Goal: Task Accomplishment & Management: Use online tool/utility

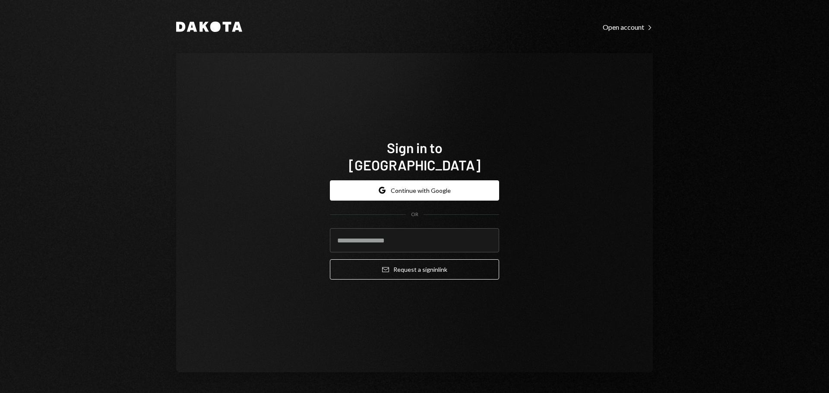
type input "**********"
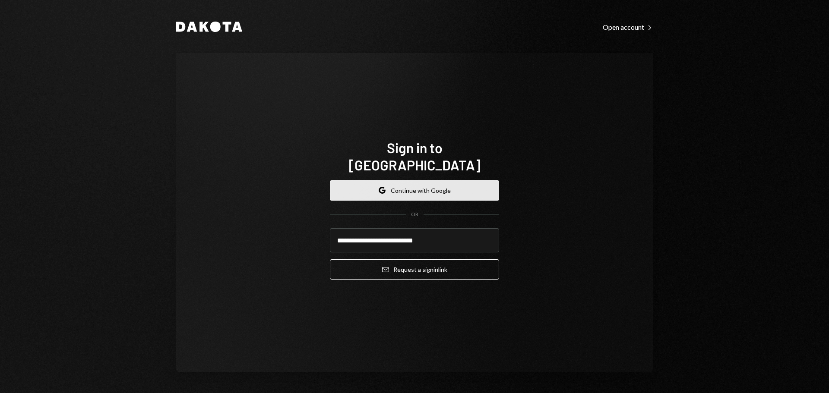
click at [417, 180] on button "Google Continue with Google" at bounding box center [414, 190] width 169 height 20
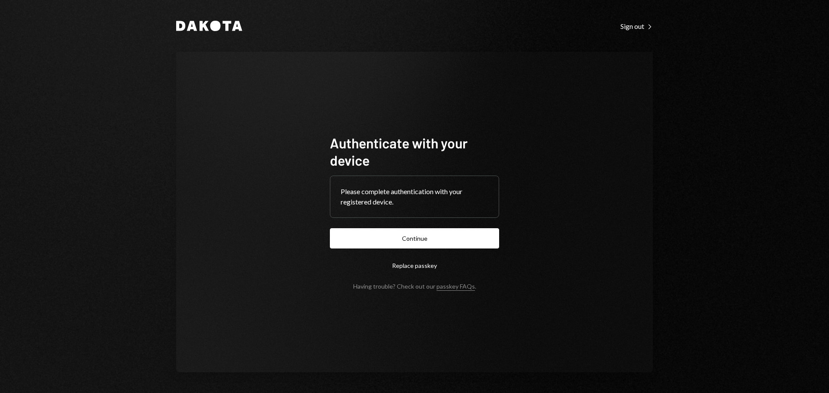
drag, startPoint x: 445, startPoint y: 240, endPoint x: 450, endPoint y: 238, distance: 5.9
click at [446, 240] on button "Continue" at bounding box center [414, 238] width 169 height 20
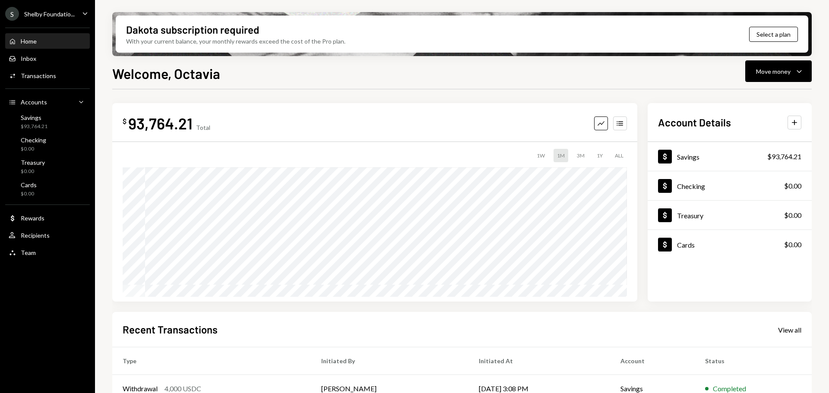
click at [76, 11] on div "S Shelby Foundatio... Caret Down" at bounding box center [47, 14] width 95 height 14
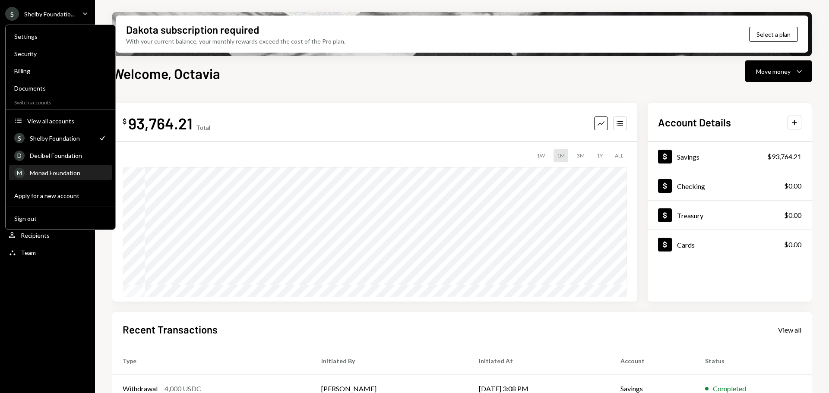
click at [54, 176] on div "Monad Foundation" at bounding box center [68, 172] width 77 height 7
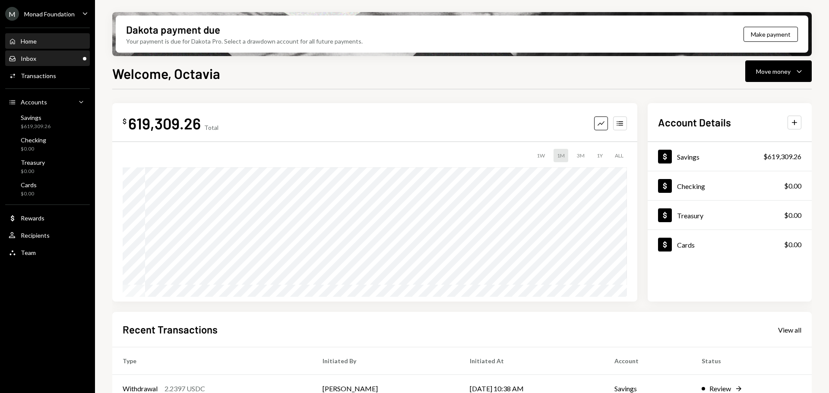
click at [54, 57] on div "Inbox Inbox" at bounding box center [48, 59] width 78 height 8
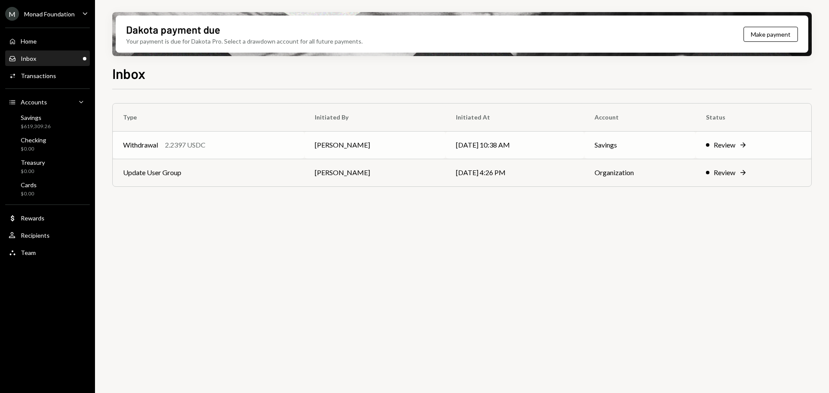
click at [208, 140] on div "Withdrawal 2.2397 USDC" at bounding box center [208, 145] width 171 height 10
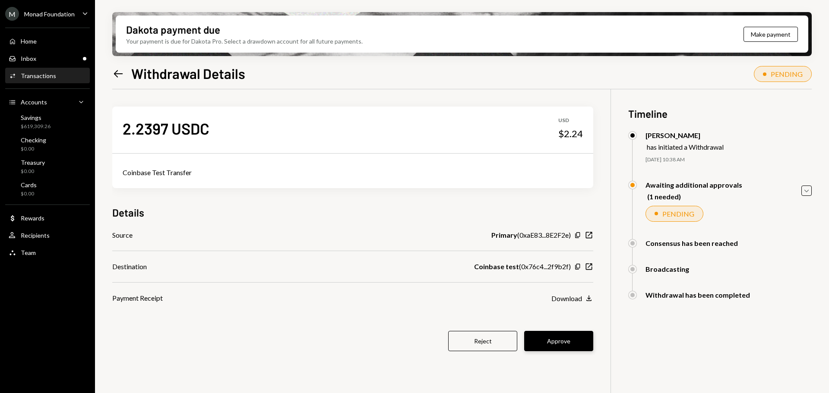
click at [561, 340] on button "Approve" at bounding box center [558, 341] width 69 height 20
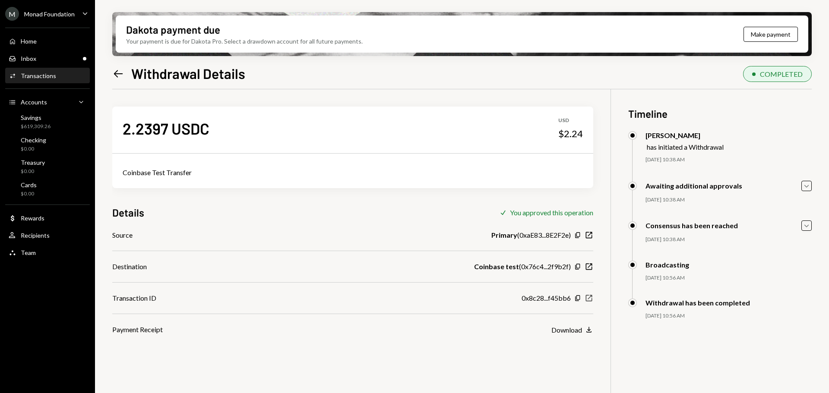
click at [587, 296] on icon "button" at bounding box center [589, 298] width 6 height 6
click at [35, 236] on div "Recipients" at bounding box center [35, 235] width 29 height 7
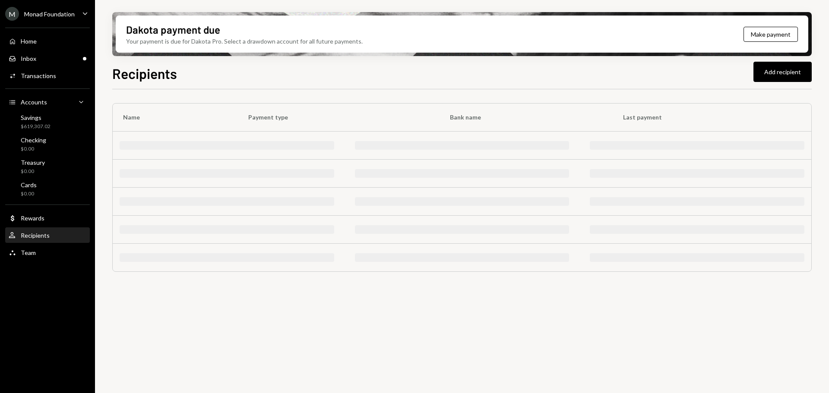
click at [503, 68] on div "Recipients Add recipient" at bounding box center [461, 72] width 699 height 19
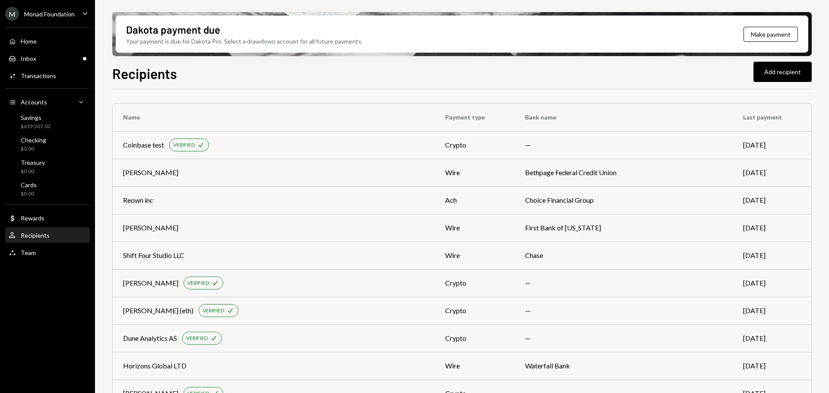
click at [437, 68] on div "Recipients Add recipient" at bounding box center [461, 72] width 699 height 19
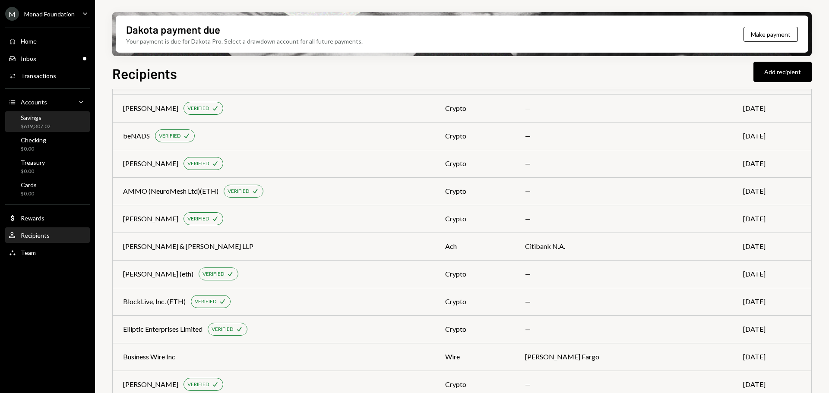
click at [45, 123] on div "$619,307.02" at bounding box center [36, 126] width 30 height 7
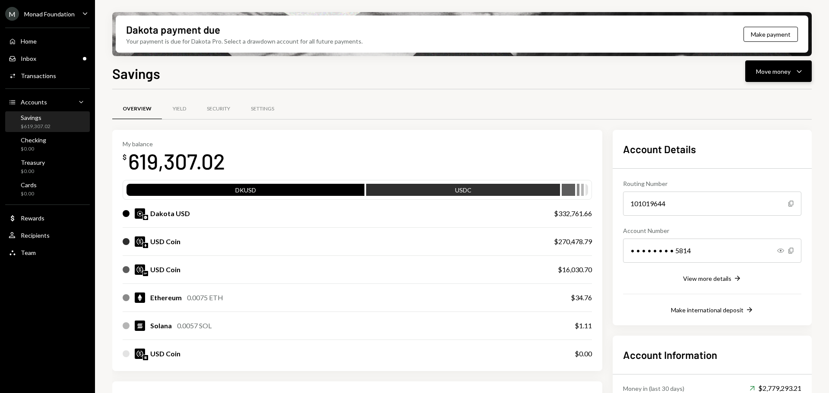
click at [797, 71] on icon "button" at bounding box center [798, 71] width 5 height 3
click at [749, 98] on div "Send" at bounding box center [771, 97] width 63 height 9
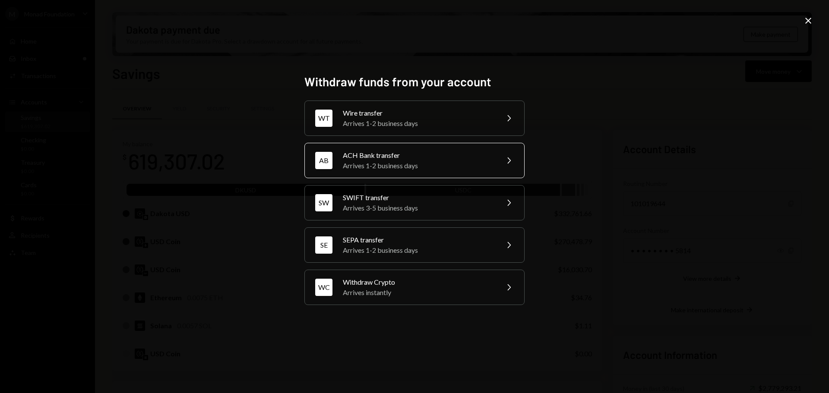
click at [392, 165] on div "Arrives 1-2 business days" at bounding box center [418, 166] width 150 height 10
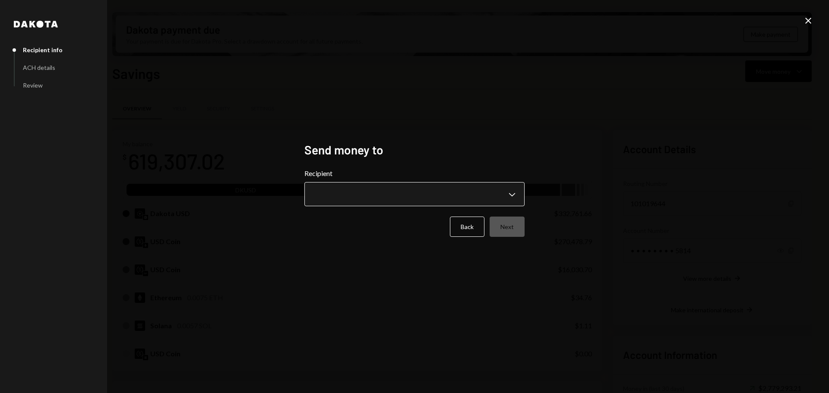
click at [369, 197] on body "M Monad Foundation Caret Down Home Home Inbox Inbox Activities Transactions Acc…" at bounding box center [414, 196] width 829 height 393
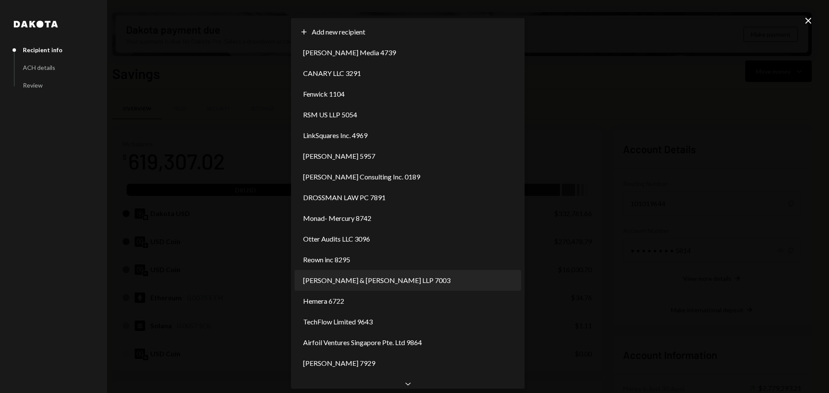
select select "**********"
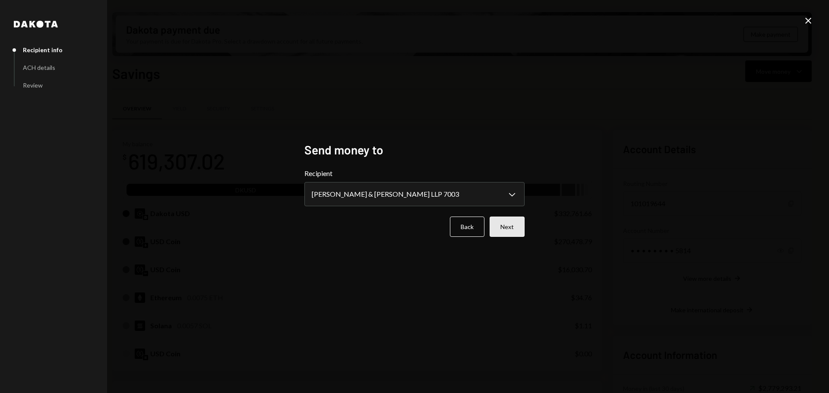
click at [508, 228] on button "Next" at bounding box center [507, 227] width 35 height 20
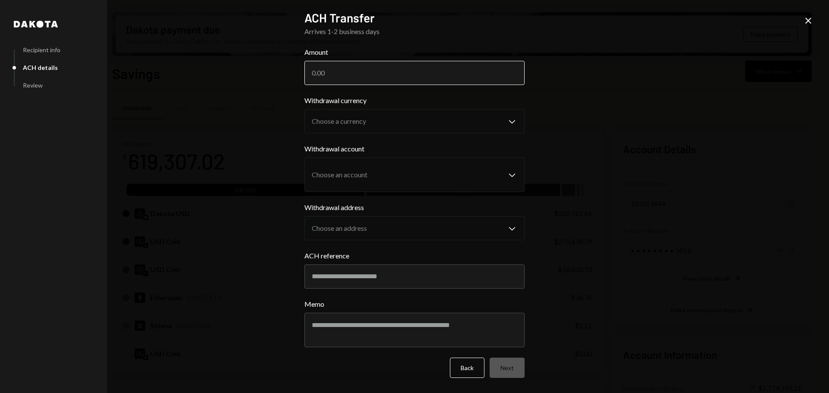
click at [372, 77] on input "Amount" at bounding box center [414, 73] width 220 height 24
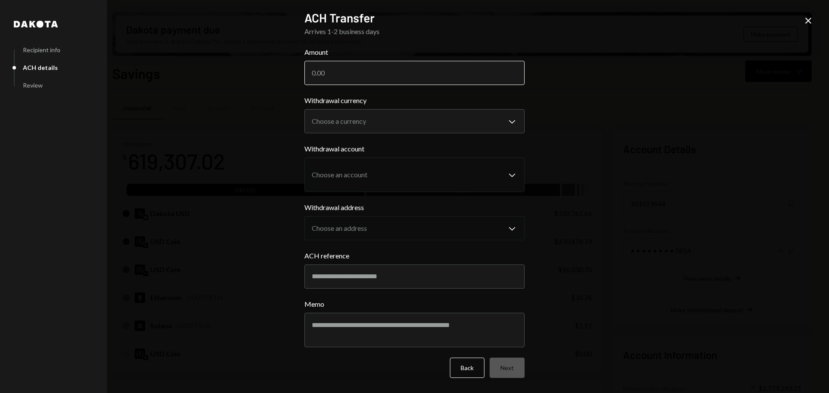
paste input "10149.20"
type input "10149.20"
click at [391, 120] on body "M Monad Foundation Caret Down Home Home Inbox Inbox Activities Transactions Acc…" at bounding box center [414, 196] width 829 height 393
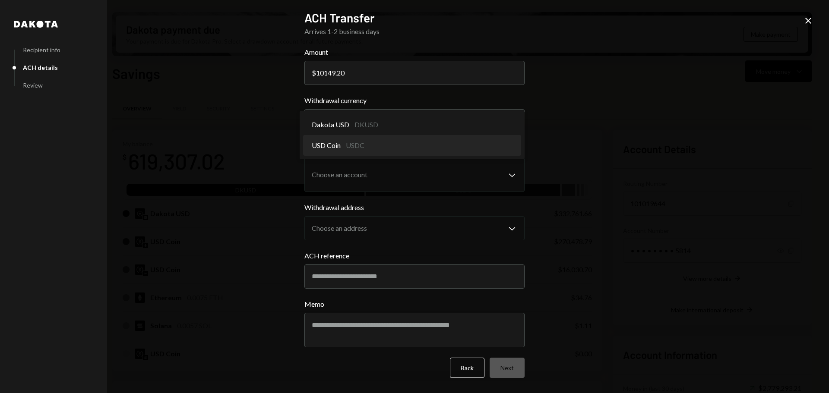
select select "****"
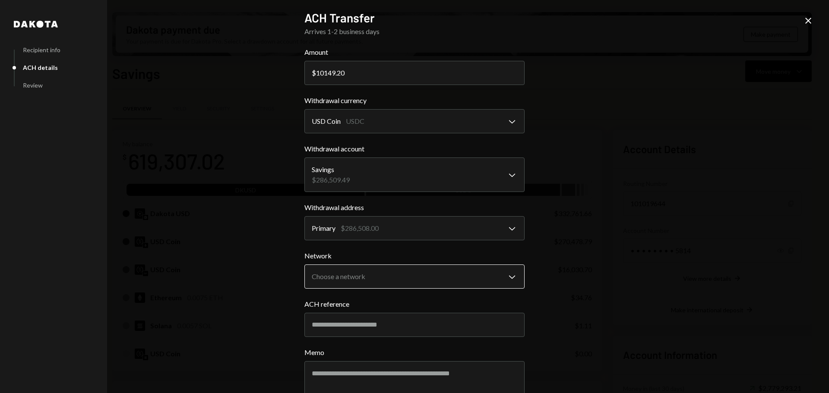
click at [370, 267] on body "M Monad Foundation Caret Down Home Home Inbox Inbox Activities Transactions Acc…" at bounding box center [414, 196] width 829 height 393
select select "**********"
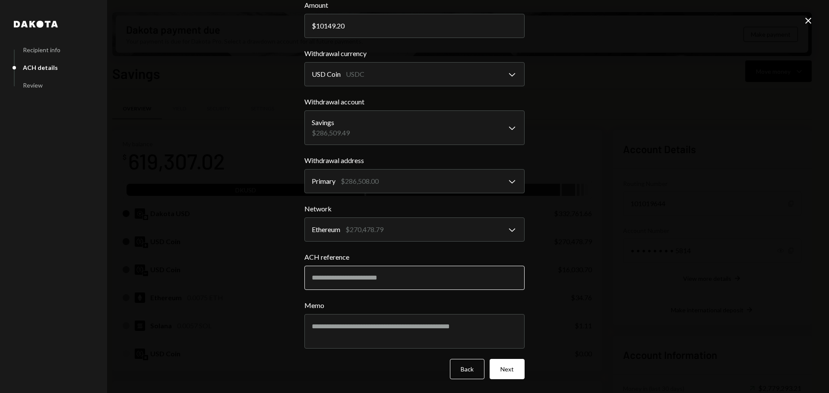
click at [332, 274] on input "ACH reference" at bounding box center [414, 278] width 220 height 24
paste input "**********"
type input "**********"
click at [370, 321] on textarea "Memo" at bounding box center [414, 331] width 220 height 35
click at [364, 280] on input "**********" at bounding box center [414, 278] width 220 height 24
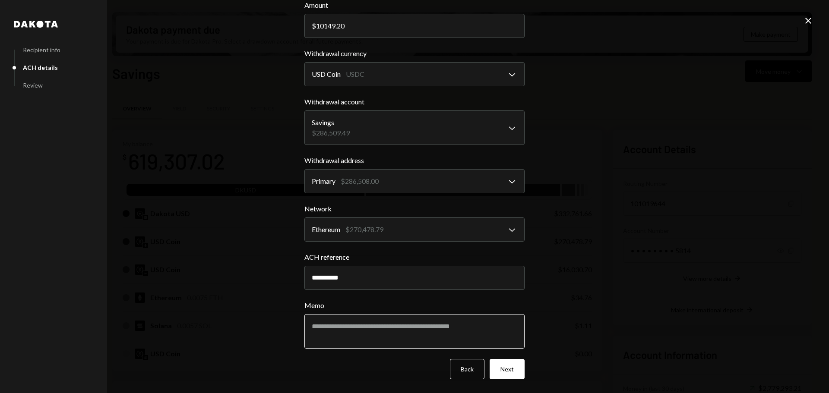
click at [370, 319] on textarea "Memo" at bounding box center [414, 331] width 220 height 35
paste textarea "**********"
type textarea "**********"
click at [503, 368] on button "Next" at bounding box center [507, 369] width 35 height 20
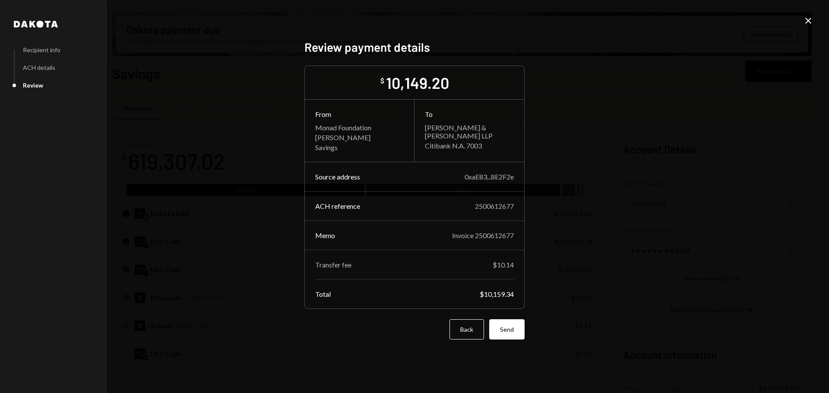
scroll to position [0, 0]
click at [502, 330] on button "Send" at bounding box center [506, 329] width 35 height 20
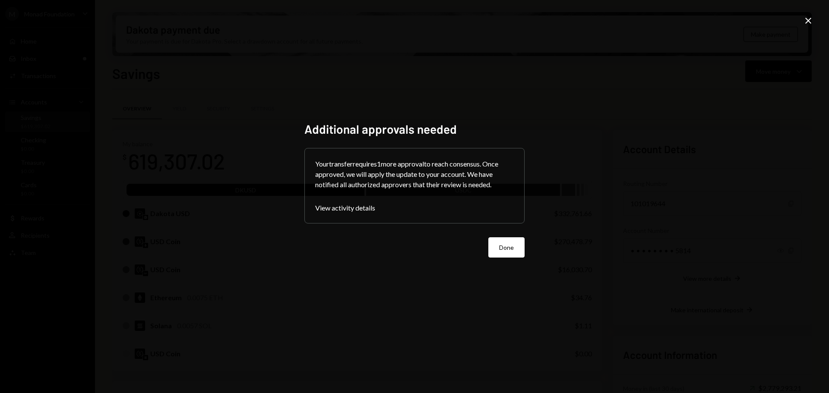
drag, startPoint x: 506, startPoint y: 250, endPoint x: 511, endPoint y: 246, distance: 6.1
click at [508, 248] on button "Done" at bounding box center [506, 247] width 36 height 20
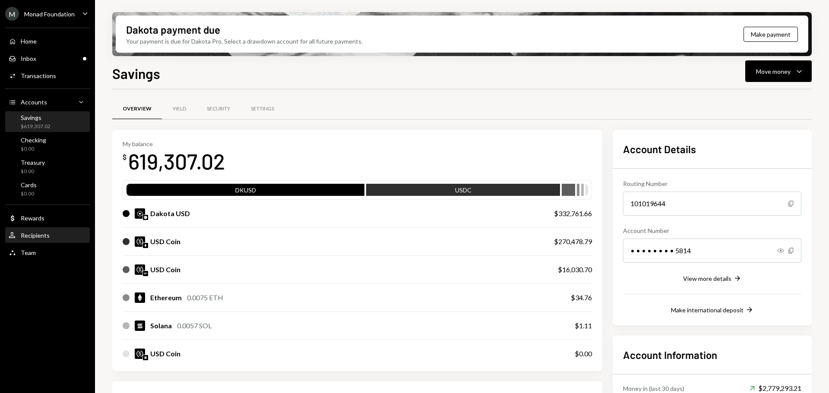
click at [32, 236] on div "Recipients" at bounding box center [35, 235] width 29 height 7
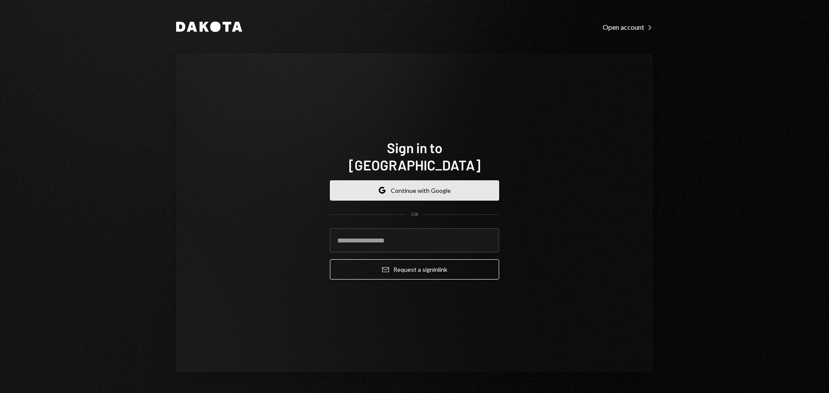
click at [433, 180] on button "Google Continue with Google" at bounding box center [414, 190] width 169 height 20
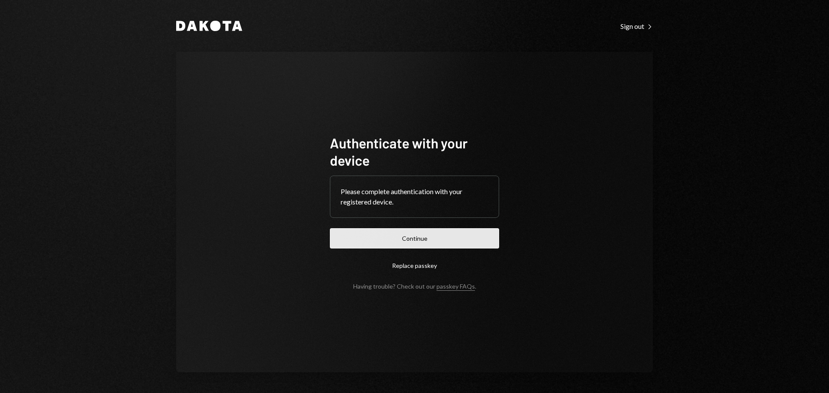
click at [409, 241] on button "Continue" at bounding box center [414, 238] width 169 height 20
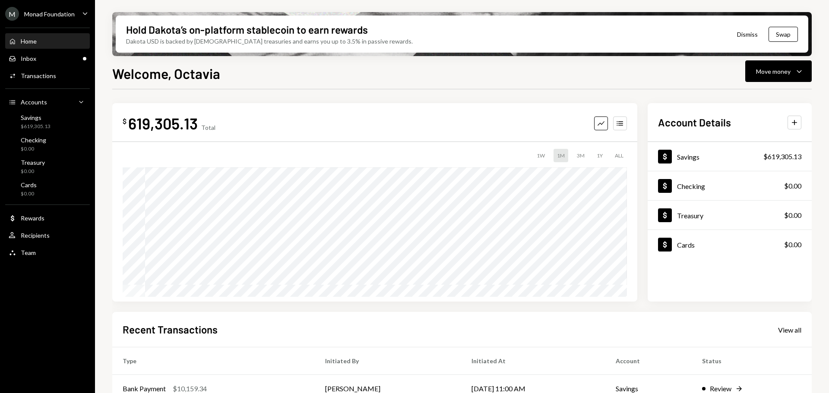
click at [64, 14] on div "Monad Foundation" at bounding box center [49, 13] width 51 height 7
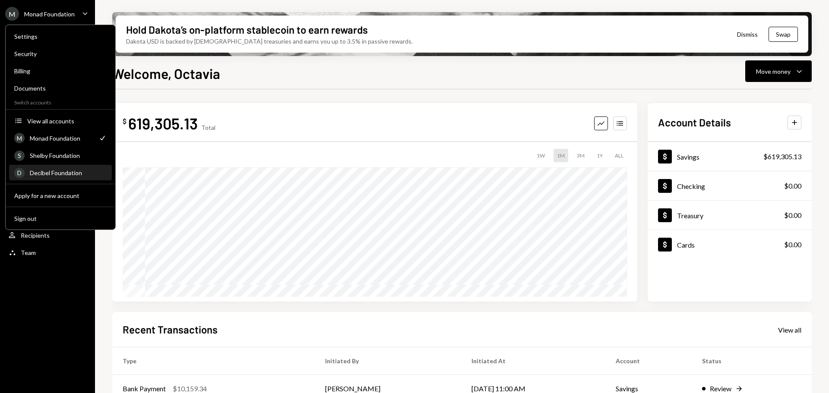
click at [48, 169] on div "Decibel Foundation" at bounding box center [68, 172] width 77 height 7
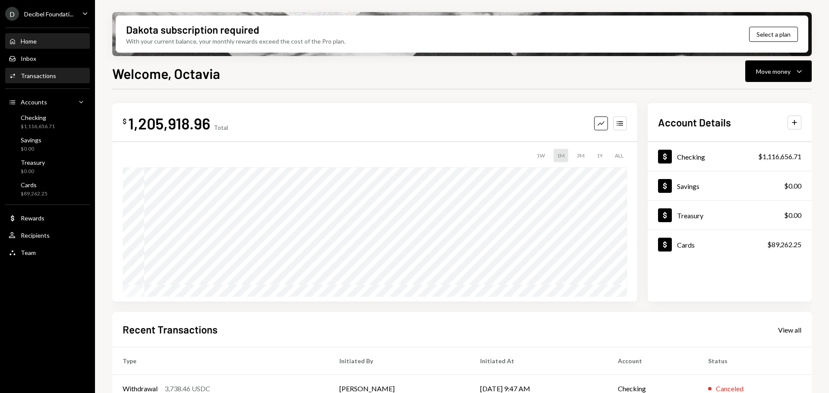
click at [33, 82] on div "Activities Transactions" at bounding box center [48, 76] width 78 height 15
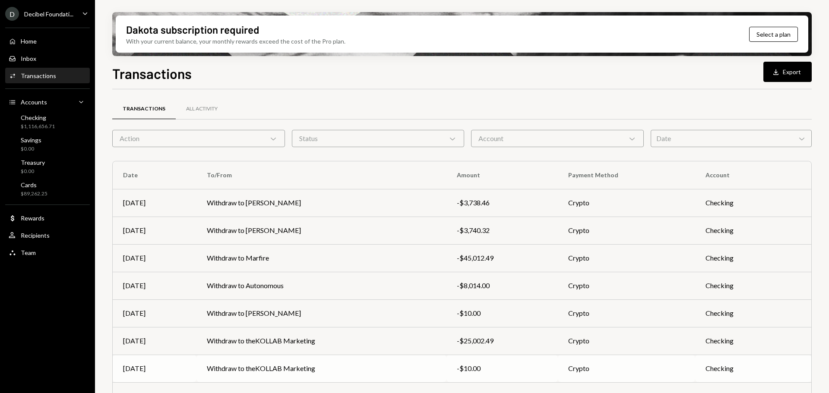
scroll to position [98, 0]
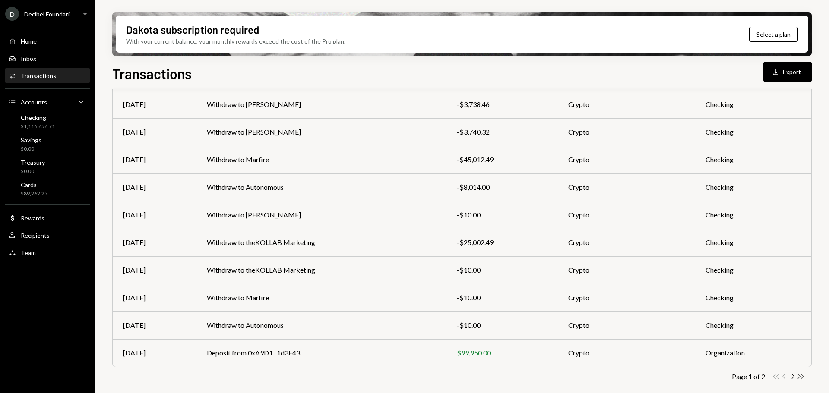
click at [801, 379] on icon "button" at bounding box center [801, 376] width 6 height 5
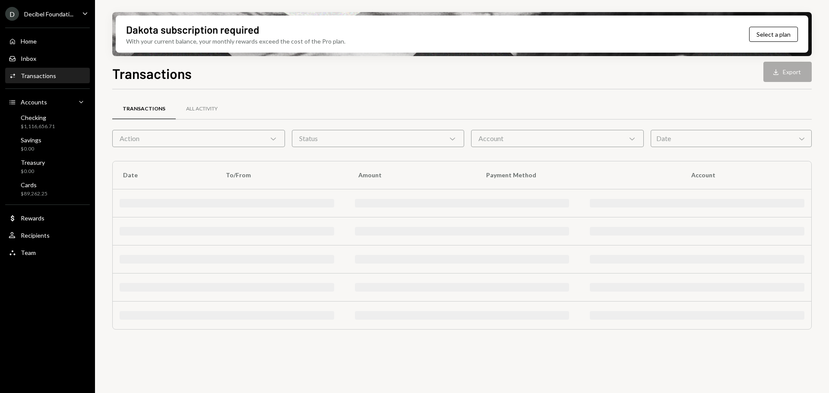
scroll to position [0, 0]
